Goal: Information Seeking & Learning: Learn about a topic

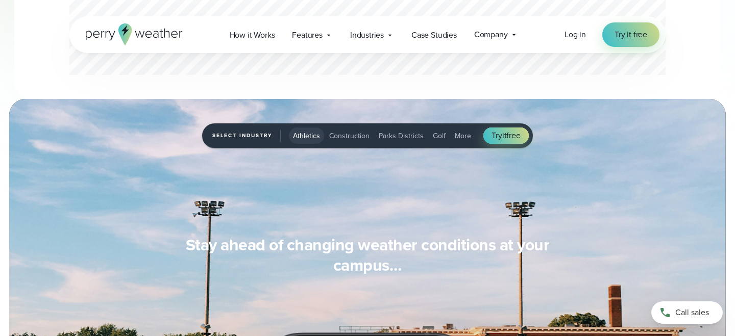
scroll to position [808, 0]
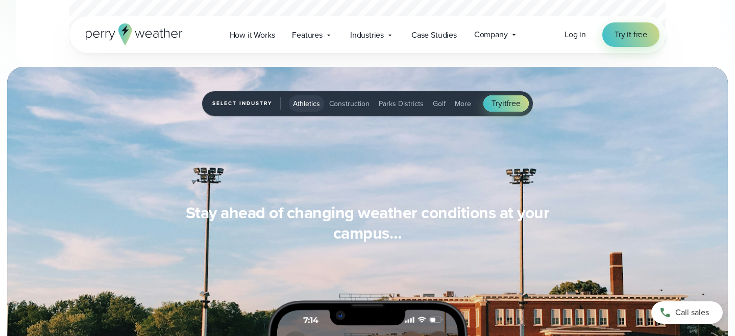
click at [363, 102] on span "Construction" at bounding box center [349, 103] width 40 height 11
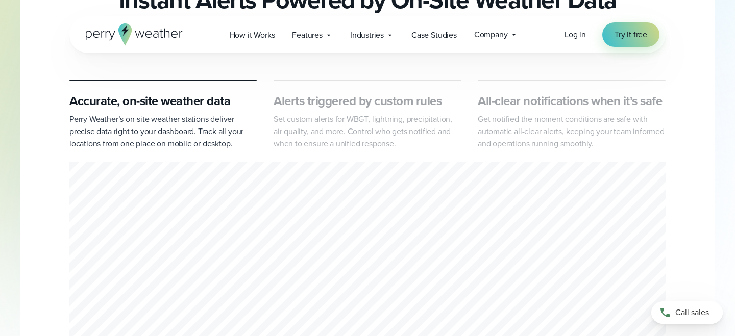
scroll to position [0, 0]
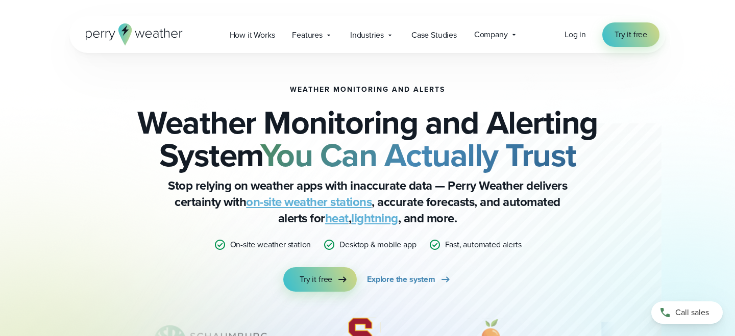
click at [155, 32] on icon at bounding box center [134, 34] width 97 height 22
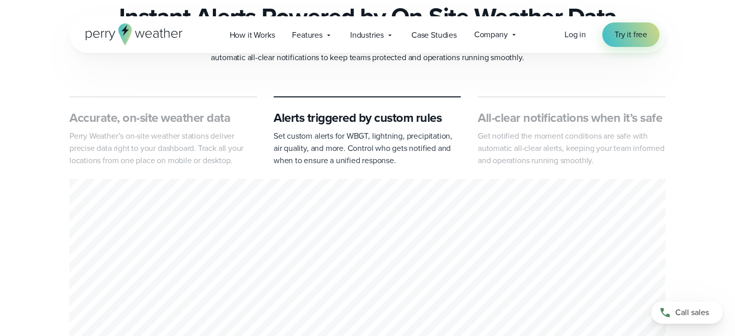
scroll to position [468, 0]
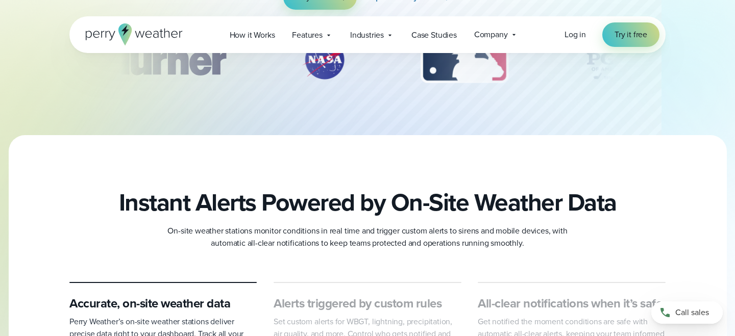
scroll to position [325, 0]
